Goal: Information Seeking & Learning: Find specific fact

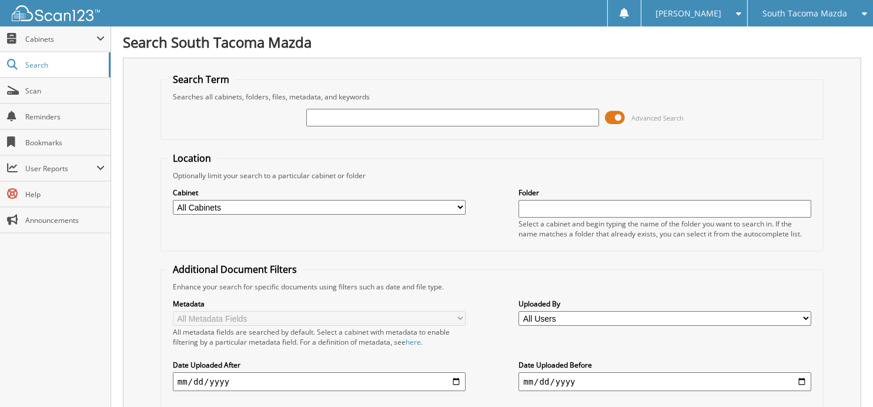
click at [787, 17] on span "South Tacoma Mazda" at bounding box center [805, 13] width 85 height 7
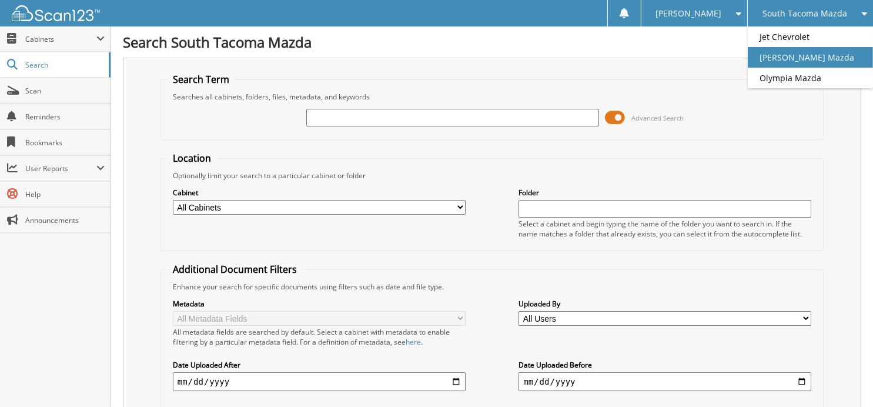
click at [777, 56] on link "[PERSON_NAME] Mazda" at bounding box center [810, 57] width 125 height 21
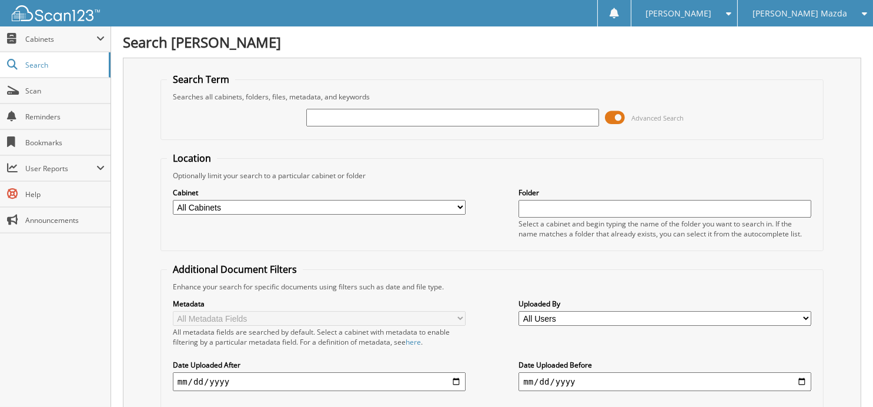
click at [414, 115] on input "text" at bounding box center [452, 118] width 293 height 18
type input "344356"
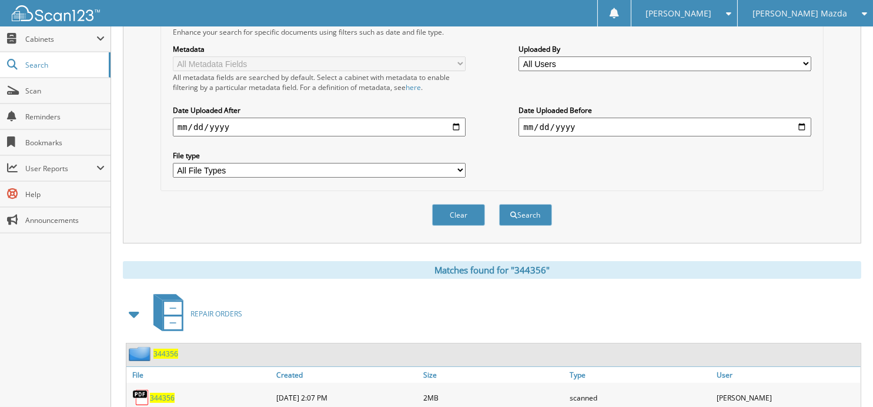
scroll to position [306, 0]
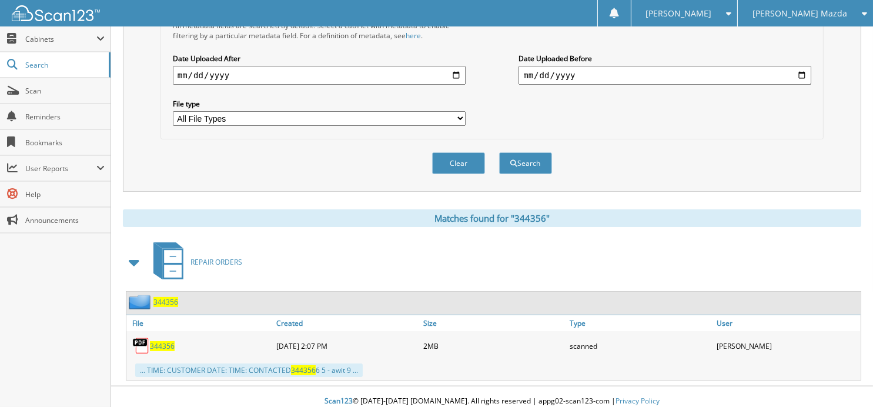
click at [162, 341] on span "344356" at bounding box center [162, 346] width 25 height 10
click at [444, 155] on button "Clear" at bounding box center [458, 163] width 53 height 22
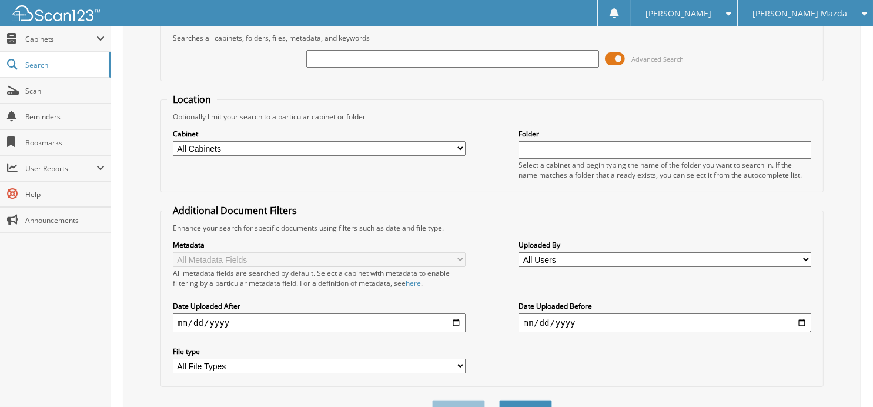
scroll to position [0, 0]
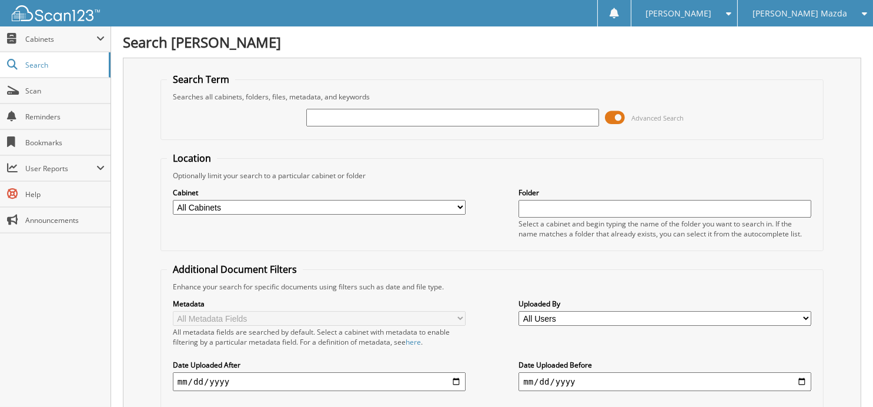
click at [389, 111] on input "text" at bounding box center [452, 118] width 293 height 18
type input "344292"
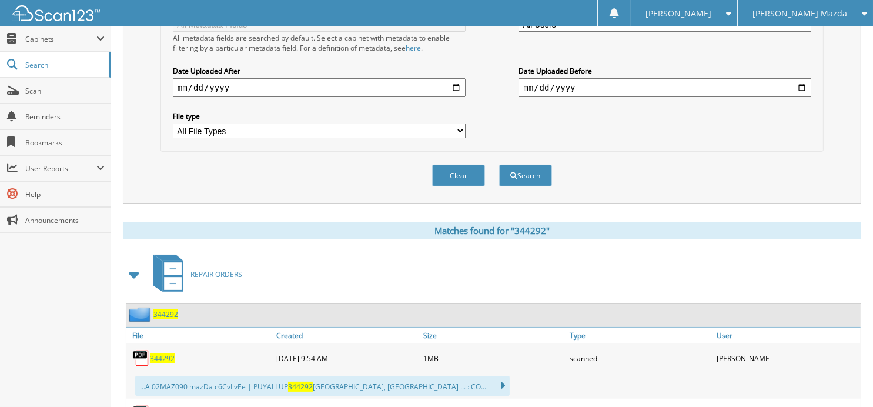
scroll to position [361, 0]
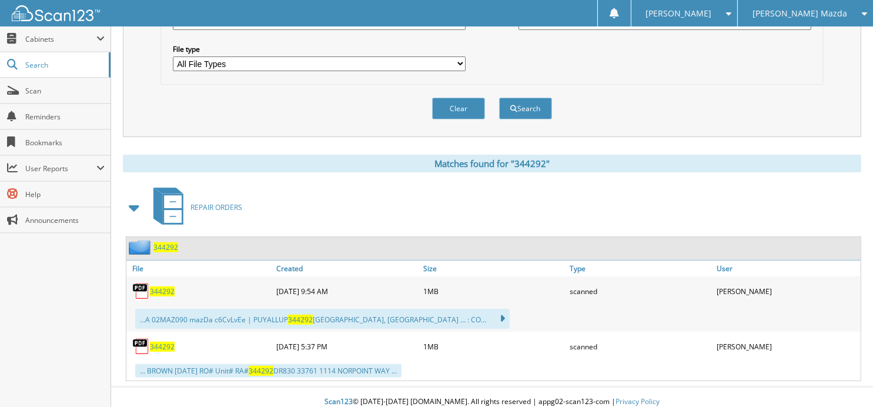
click at [164, 286] on span "344292" at bounding box center [162, 291] width 25 height 10
click at [458, 101] on button "Clear" at bounding box center [458, 109] width 53 height 22
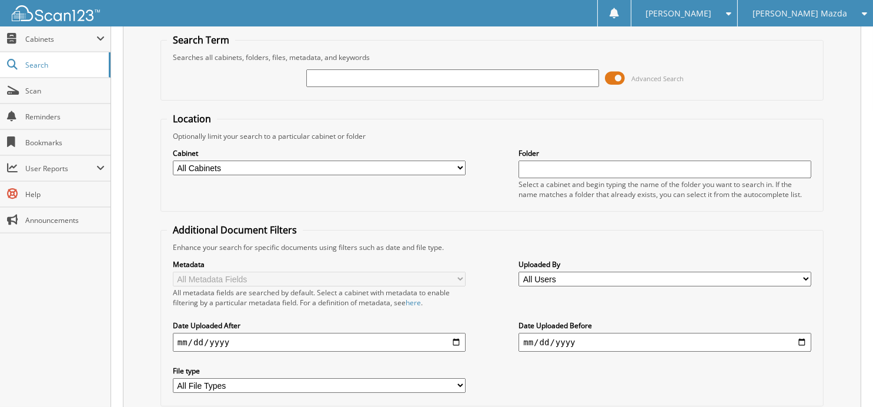
scroll to position [0, 0]
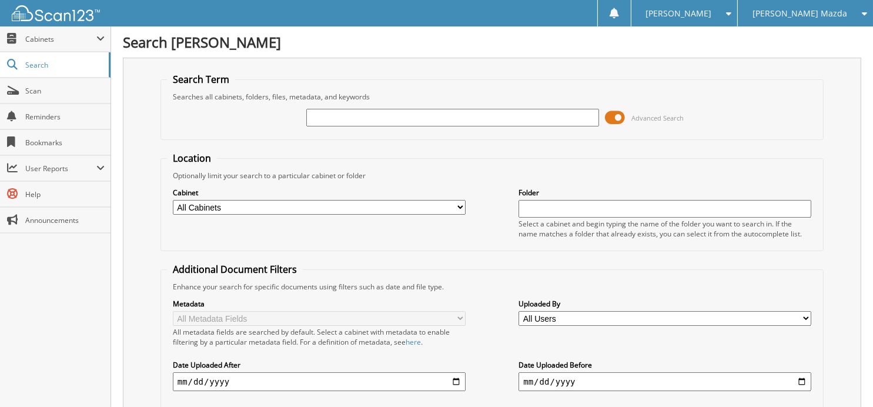
click at [435, 116] on input "text" at bounding box center [452, 118] width 293 height 18
type input "344373"
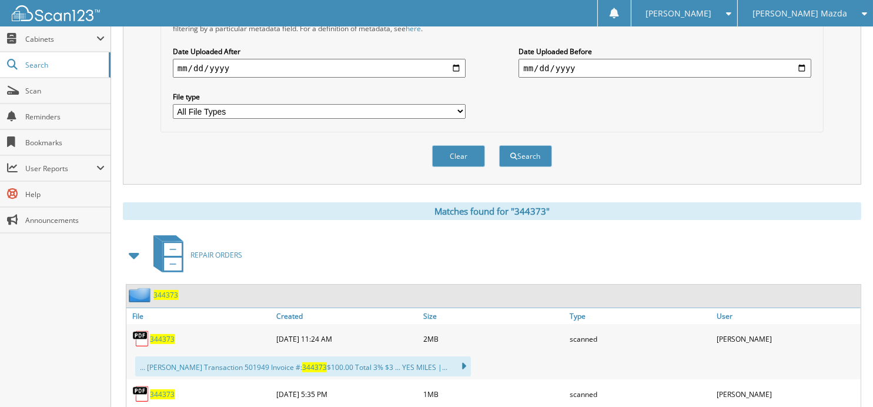
scroll to position [412, 0]
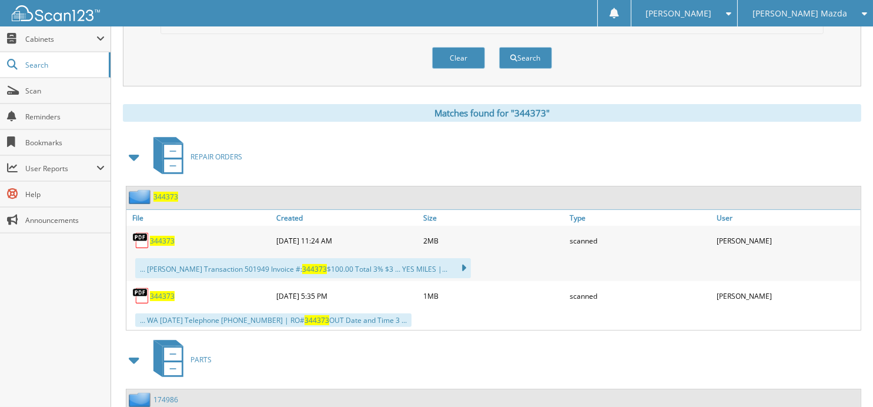
click at [603, 351] on div "PARTS" at bounding box center [492, 359] width 739 height 46
click at [169, 236] on span "344373" at bounding box center [162, 241] width 25 height 10
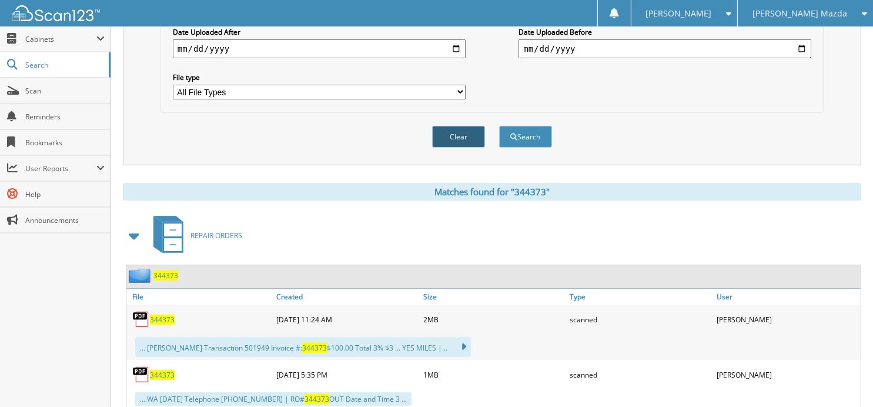
click at [464, 132] on button "Clear" at bounding box center [458, 137] width 53 height 22
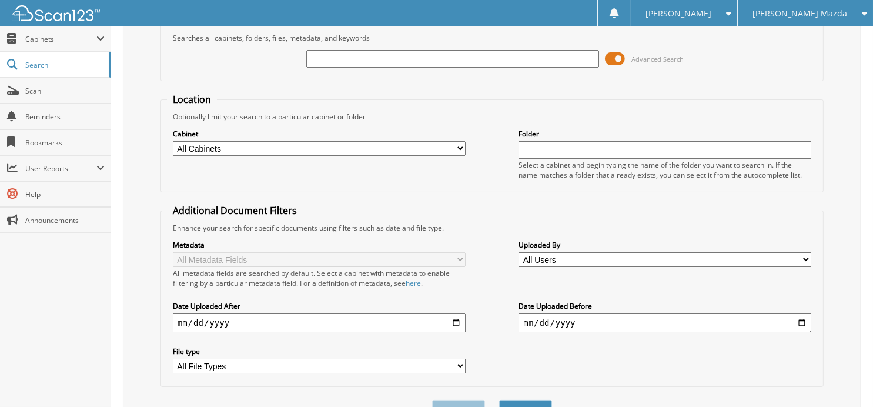
scroll to position [0, 0]
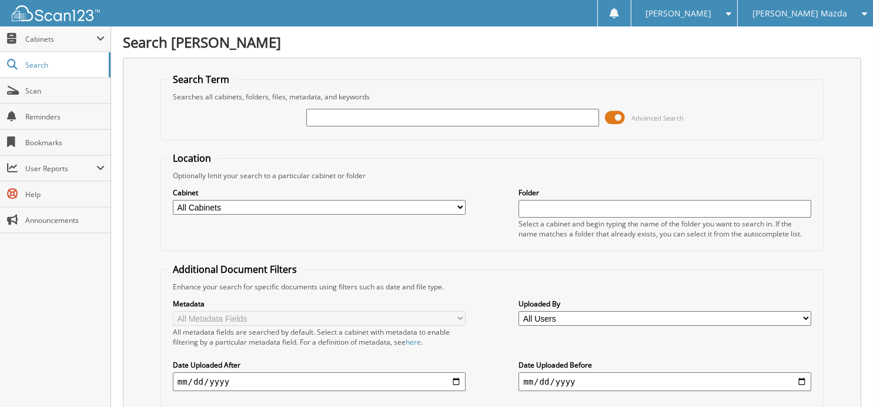
click at [418, 116] on input "text" at bounding box center [452, 118] width 293 height 18
type input "344982"
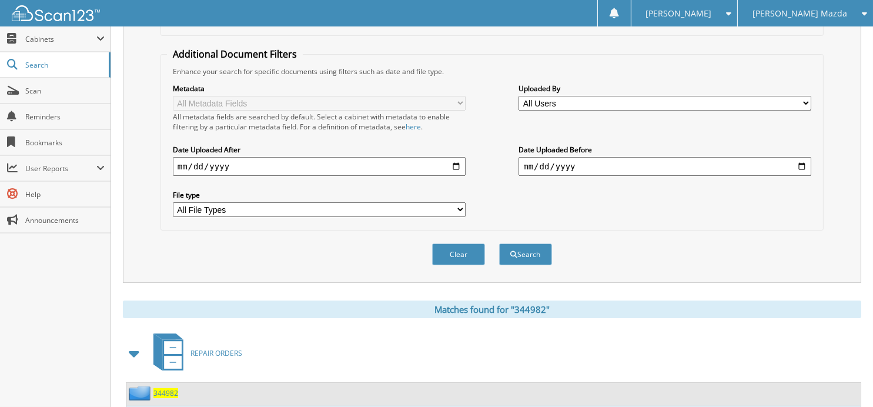
scroll to position [313, 0]
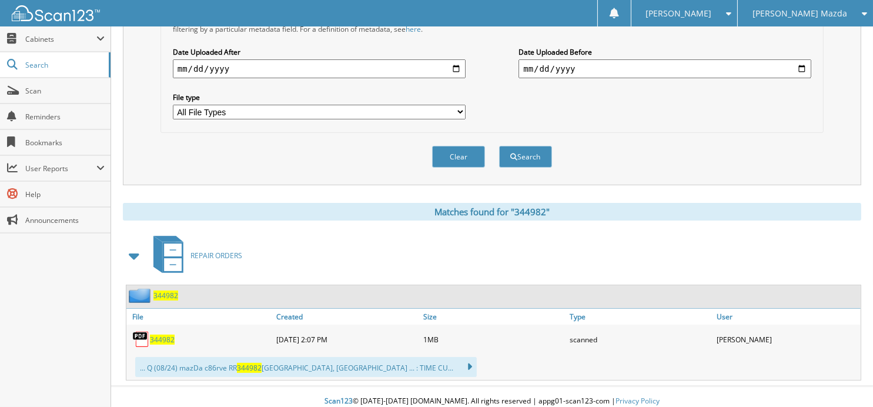
click at [170, 291] on span "344982" at bounding box center [166, 296] width 25 height 10
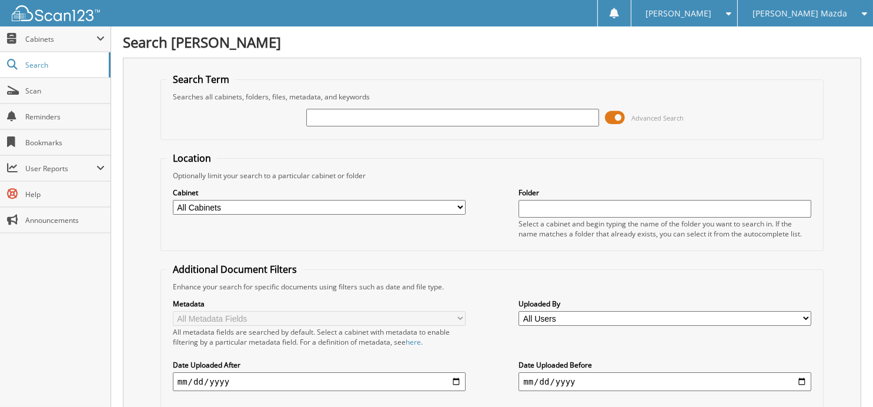
click at [414, 117] on input "text" at bounding box center [452, 118] width 293 height 18
type input "343820"
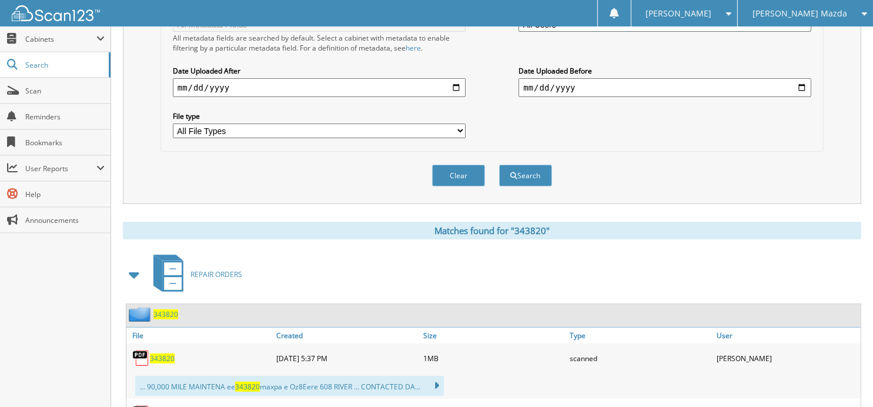
scroll to position [361, 0]
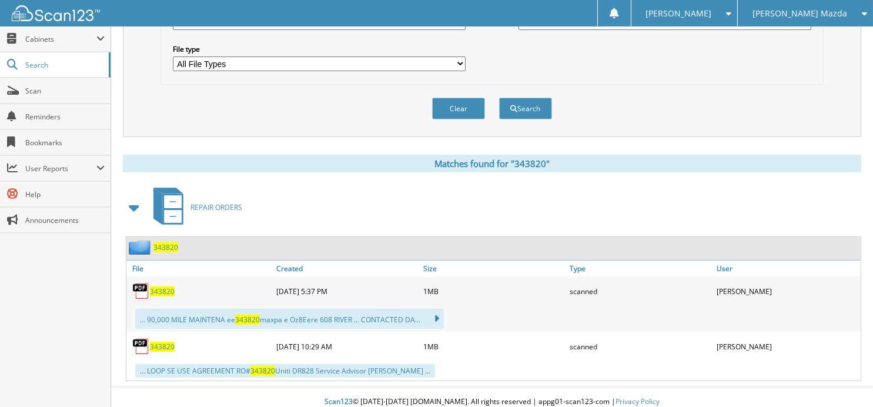
click at [165, 286] on span "343820" at bounding box center [162, 291] width 25 height 10
click at [447, 101] on button "Clear" at bounding box center [458, 109] width 53 height 22
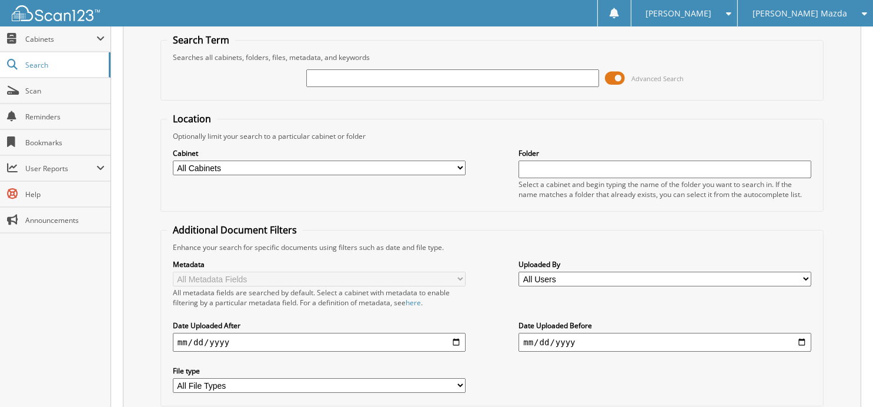
scroll to position [0, 0]
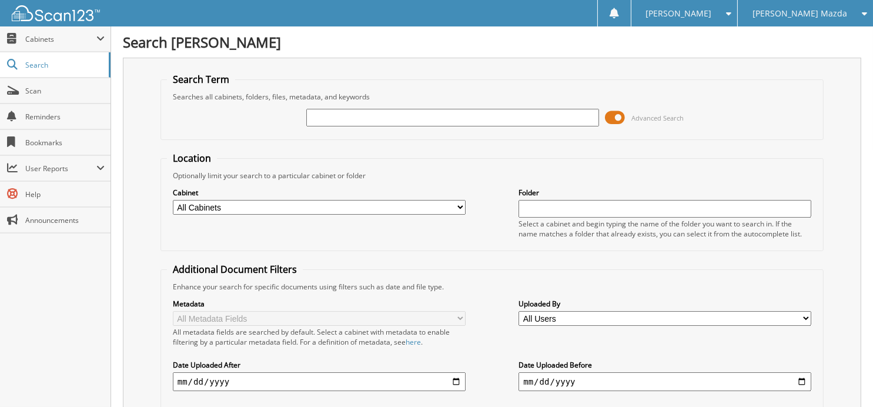
click at [431, 114] on input "text" at bounding box center [452, 118] width 293 height 18
click at [396, 121] on input "text" at bounding box center [452, 118] width 293 height 18
type input "345092"
drag, startPoint x: 352, startPoint y: 115, endPoint x: 280, endPoint y: 108, distance: 72.1
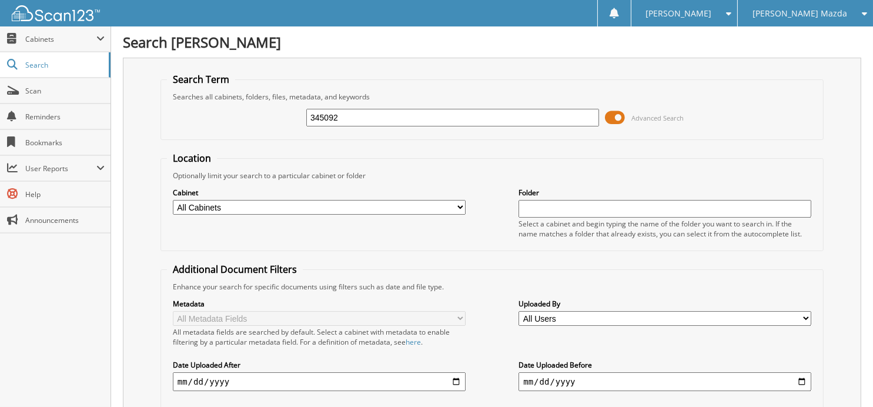
click at [280, 108] on div "345092 Advanced Search" at bounding box center [492, 118] width 651 height 32
type input "344088"
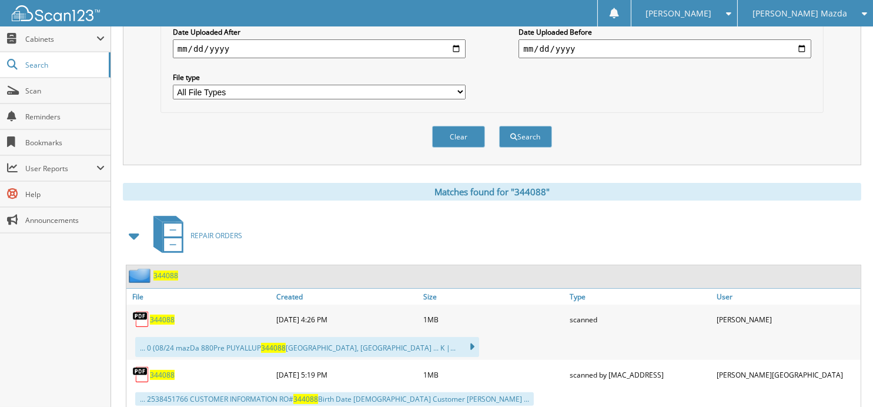
scroll to position [361, 0]
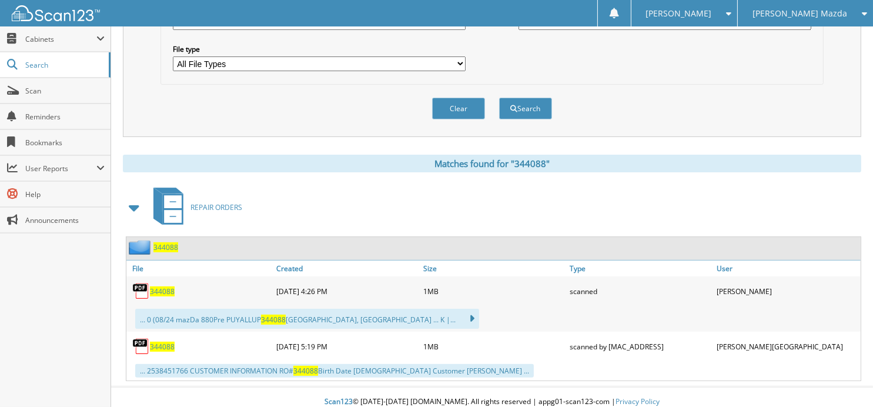
click at [164, 286] on span "344088" at bounding box center [162, 291] width 25 height 10
